Goal: Information Seeking & Learning: Learn about a topic

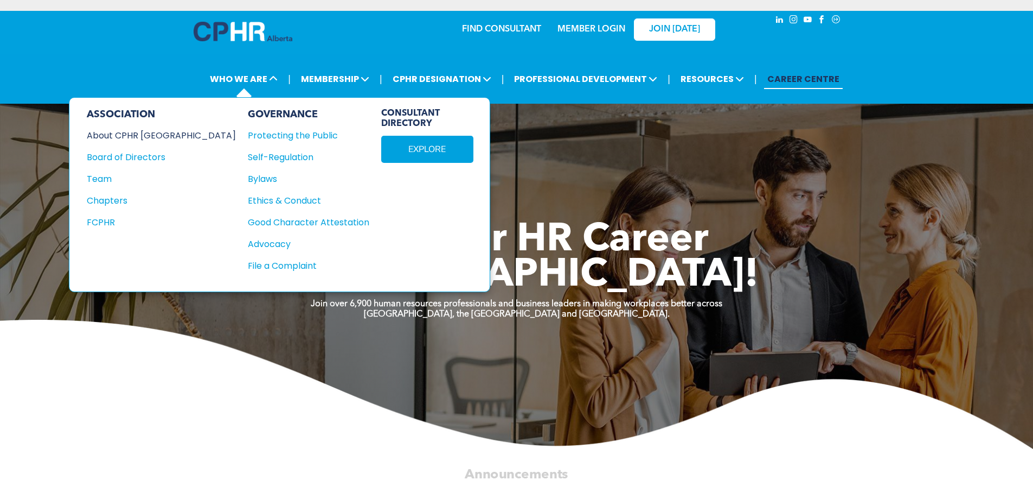
click at [147, 136] on div "About CPHR [GEOGRAPHIC_DATA]" at bounding box center [154, 136] width 135 height 14
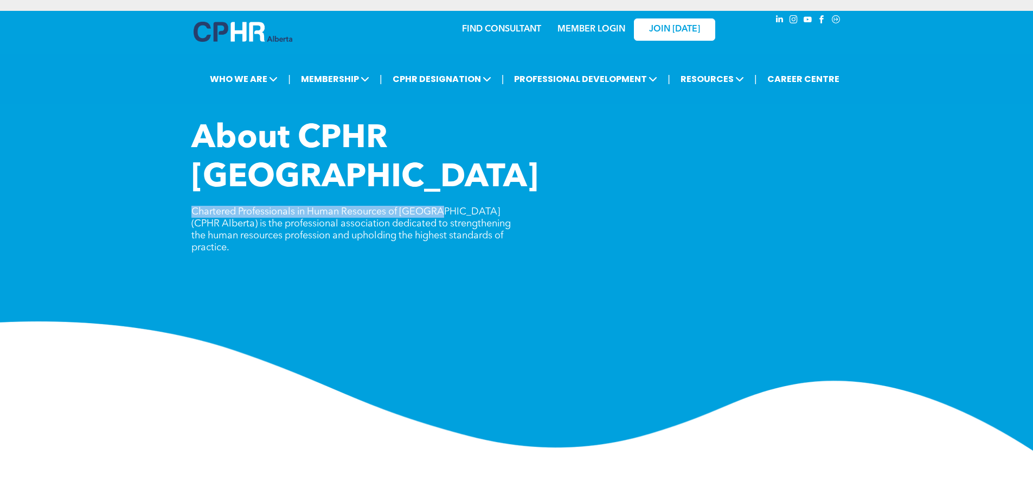
drag, startPoint x: 197, startPoint y: 169, endPoint x: 437, endPoint y: 177, distance: 240.4
click at [437, 177] on div "About CPHR [GEOGRAPHIC_DATA] Chartered Professionals in Human Resources of [GEO…" at bounding box center [516, 284] width 1033 height 331
copy span "Chartered Professionals in Human Resources of [GEOGRAPHIC_DATA]"
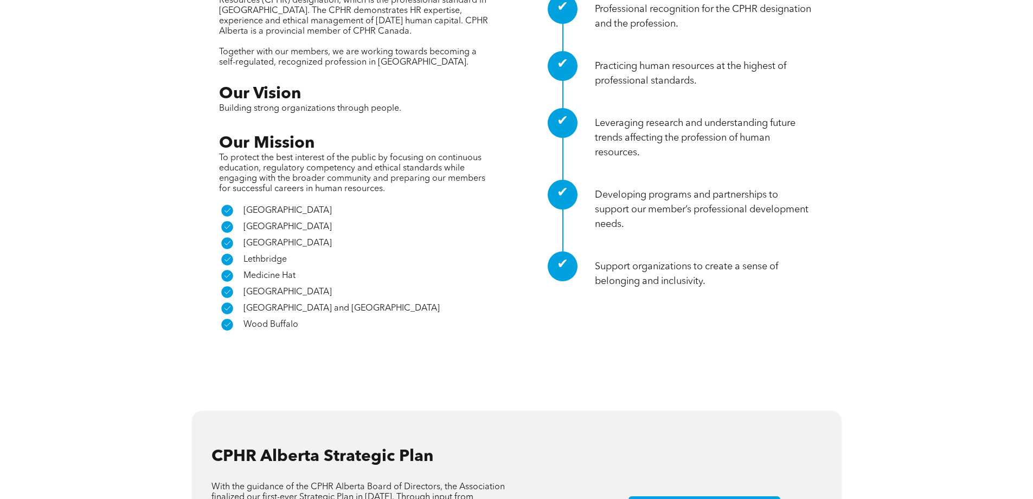
scroll to position [597, 0]
